Goal: Task Accomplishment & Management: Manage account settings

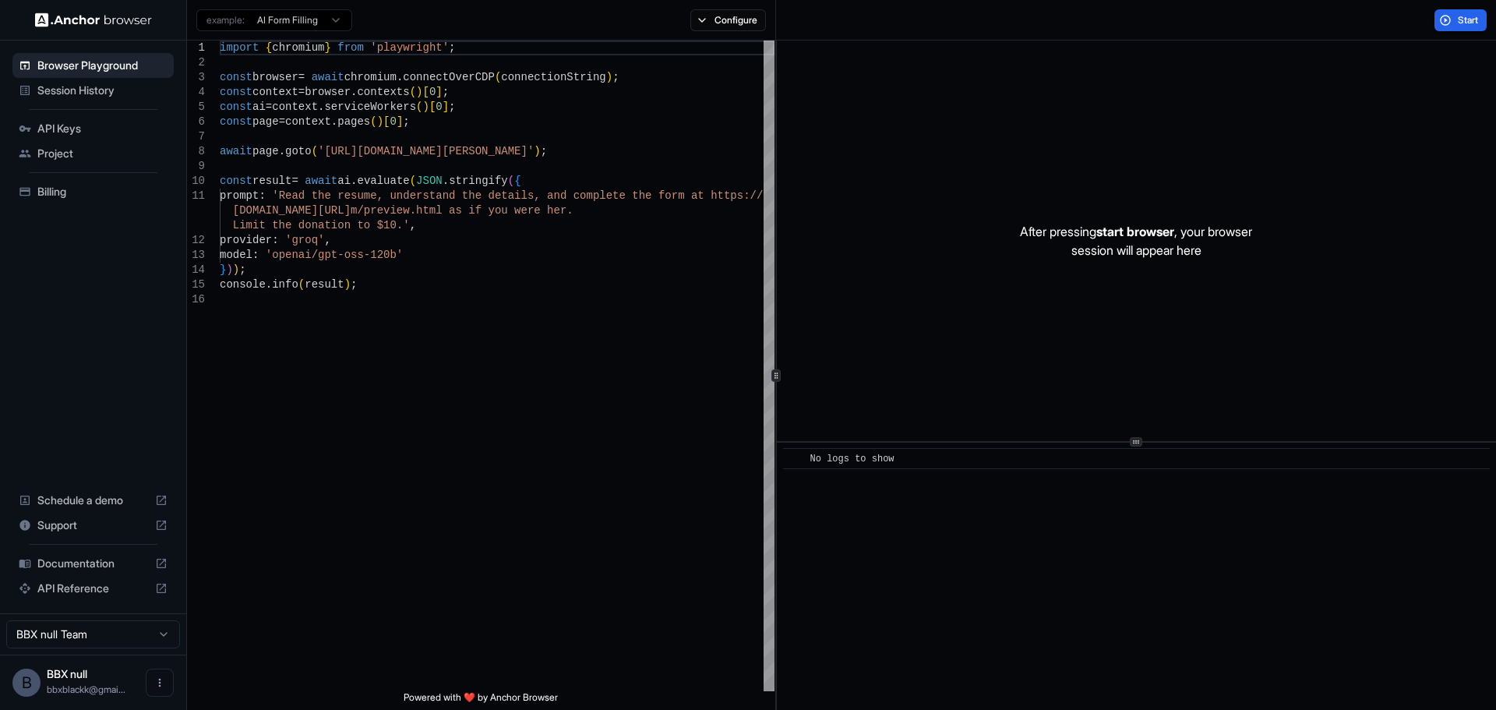
click at [70, 139] on div "API Keys" at bounding box center [92, 128] width 161 height 25
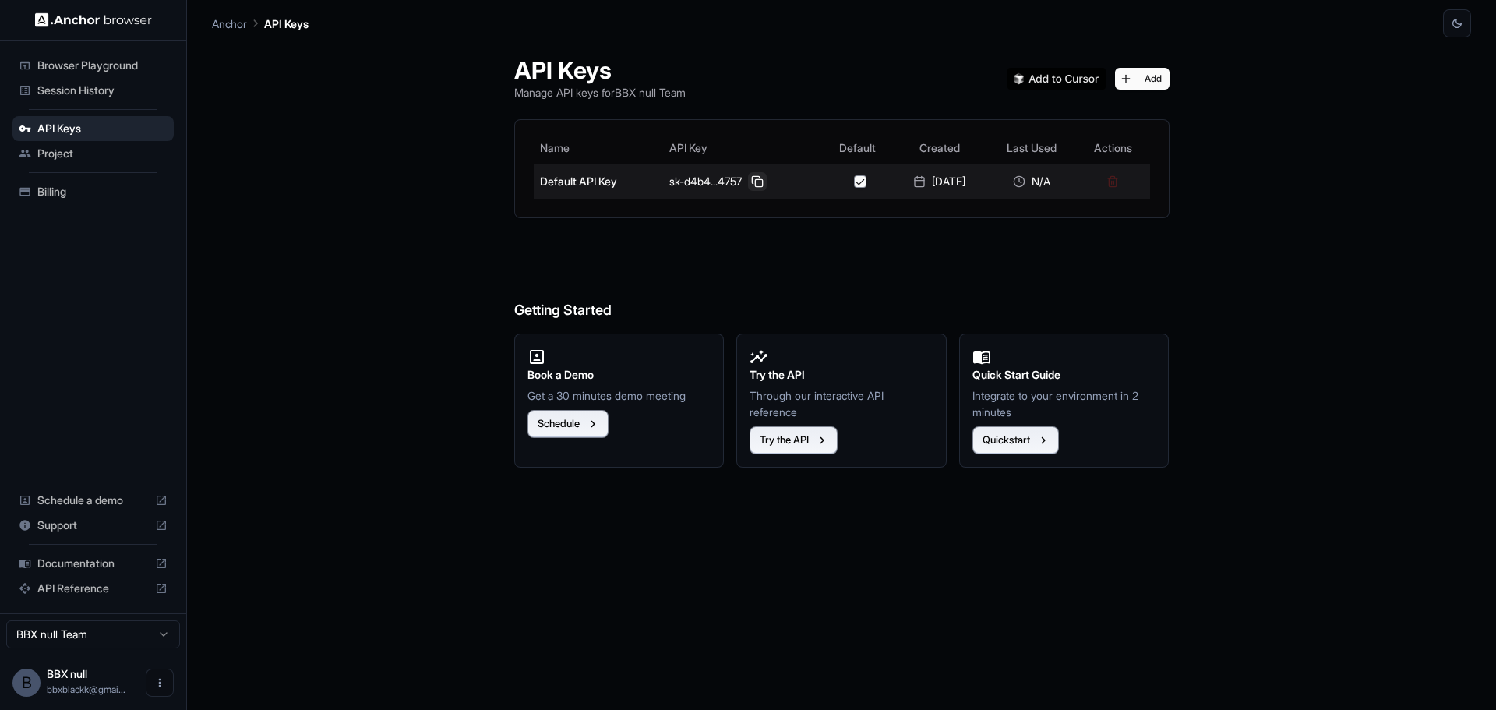
click at [756, 172] on button at bounding box center [757, 181] width 19 height 19
